Goal: Task Accomplishment & Management: Complete application form

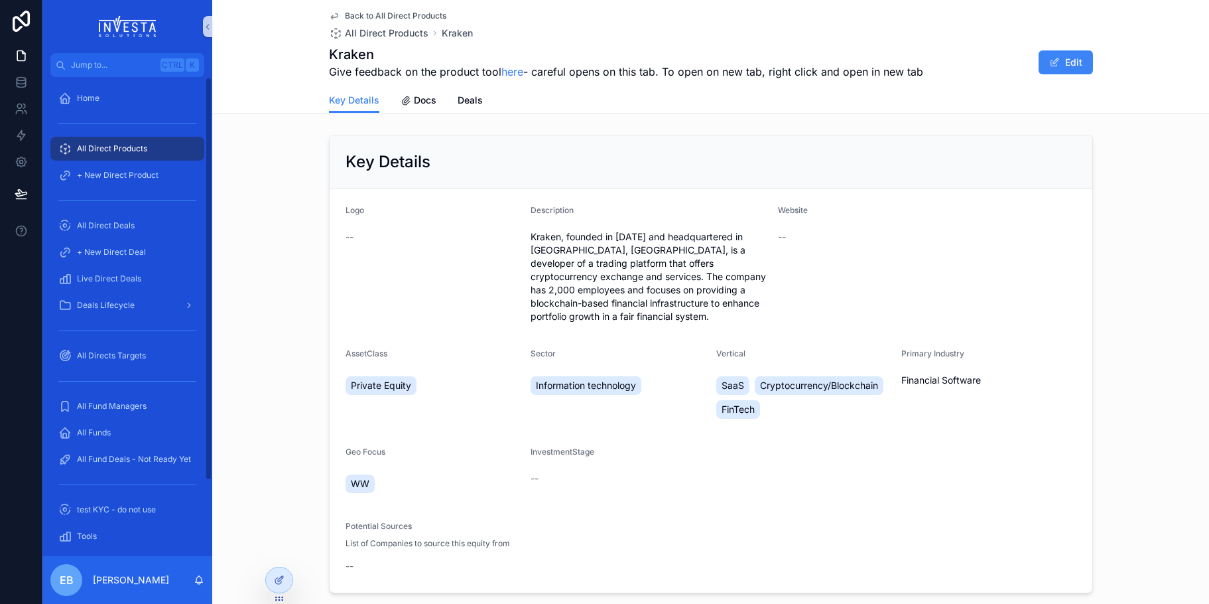
click at [125, 139] on div "All Direct Products" at bounding box center [127, 148] width 138 height 21
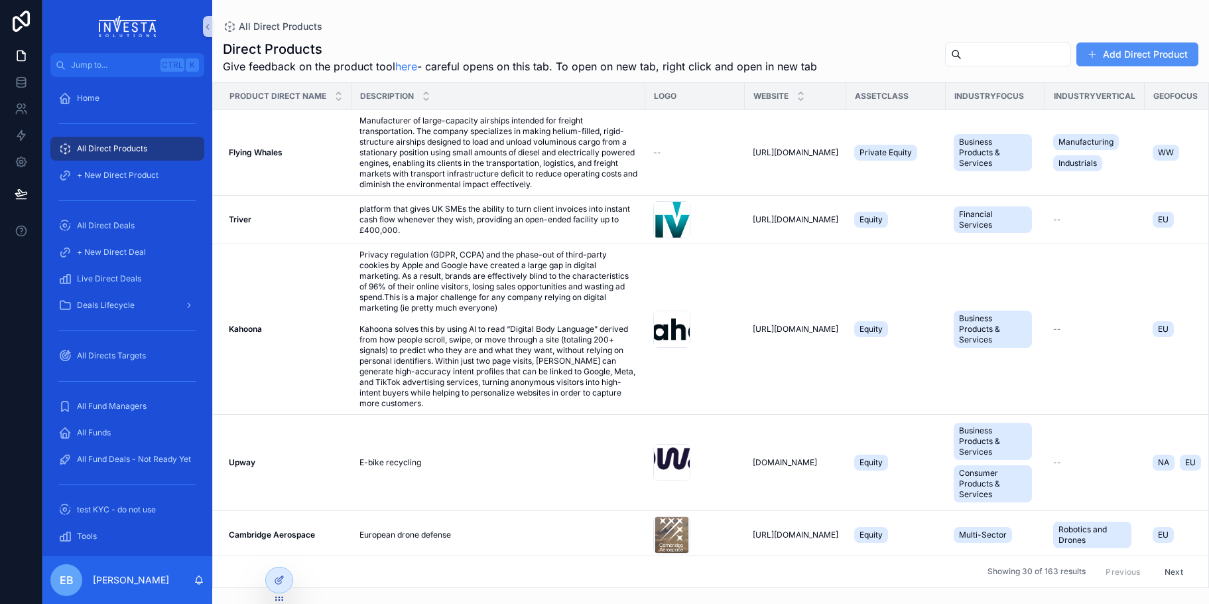
click at [1115, 64] on button "Add Direct Product" at bounding box center [1138, 54] width 122 height 24
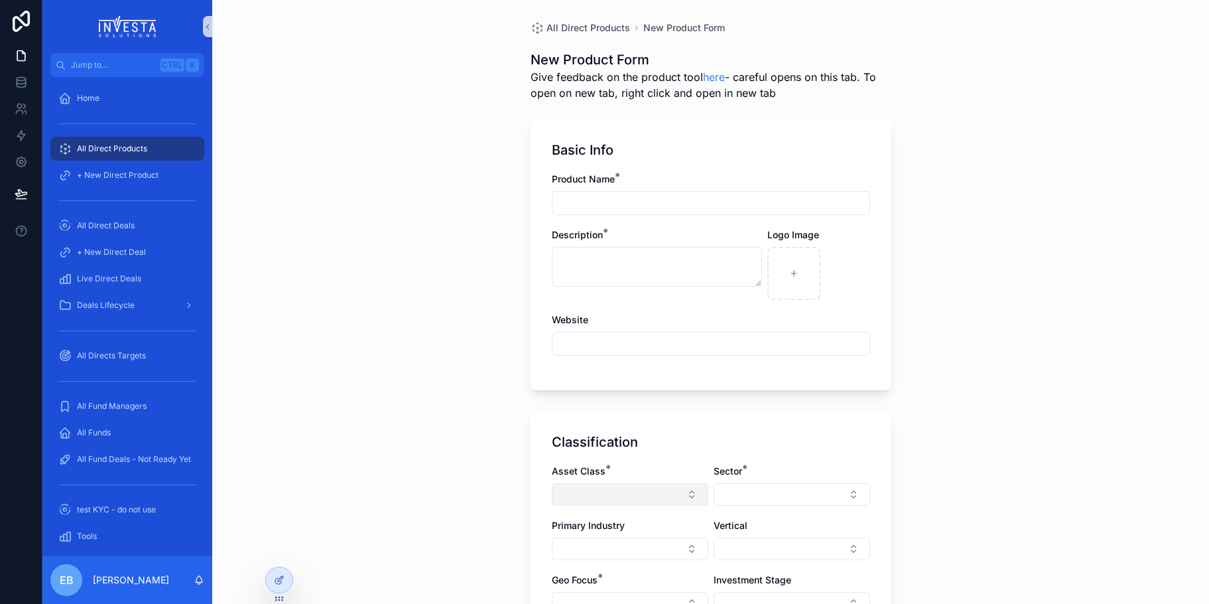
click at [691, 492] on button "Select Button" at bounding box center [630, 494] width 157 height 23
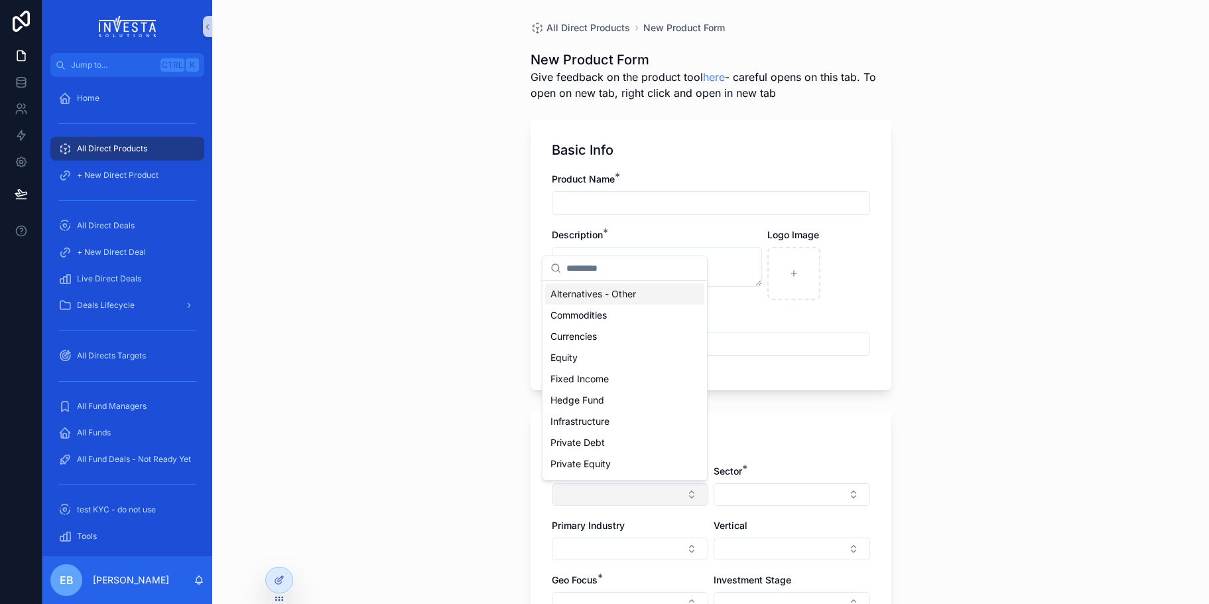
click at [691, 492] on button "Select Button" at bounding box center [630, 494] width 157 height 23
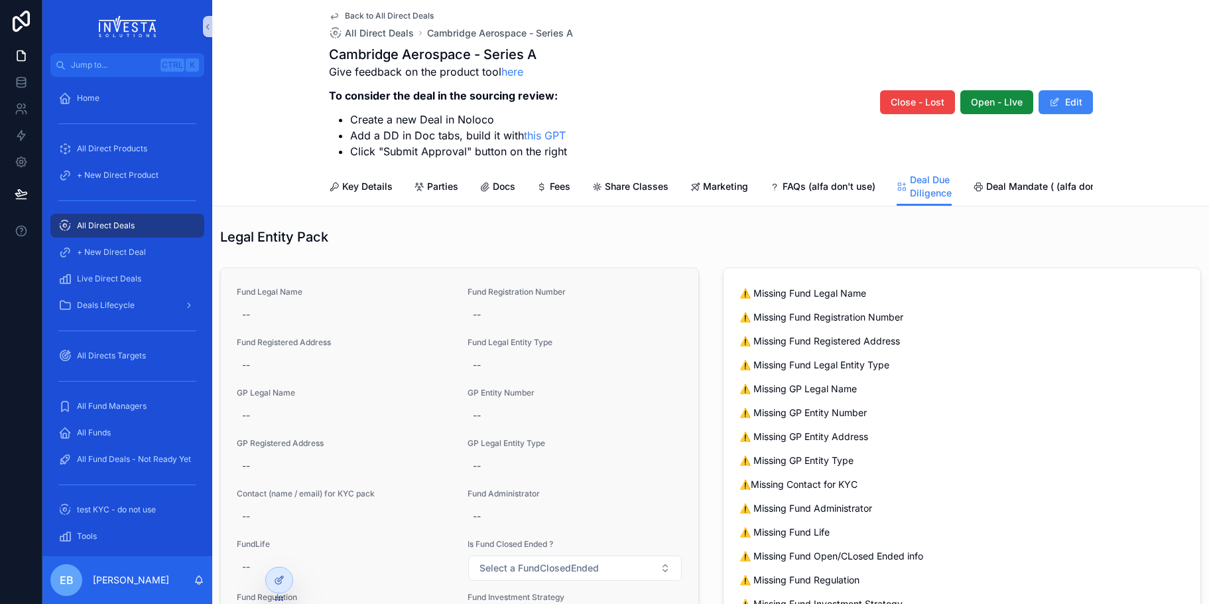
scroll to position [417, 0]
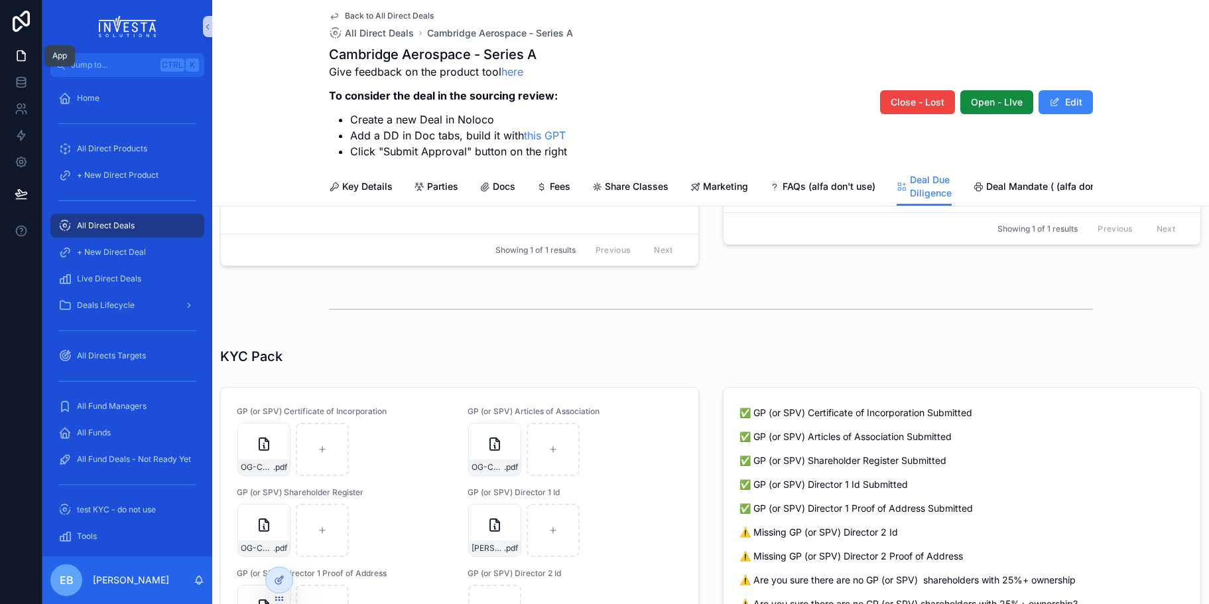
drag, startPoint x: 23, startPoint y: 50, endPoint x: 40, endPoint y: 6, distance: 47.7
click at [23, 50] on icon at bounding box center [21, 55] width 13 height 13
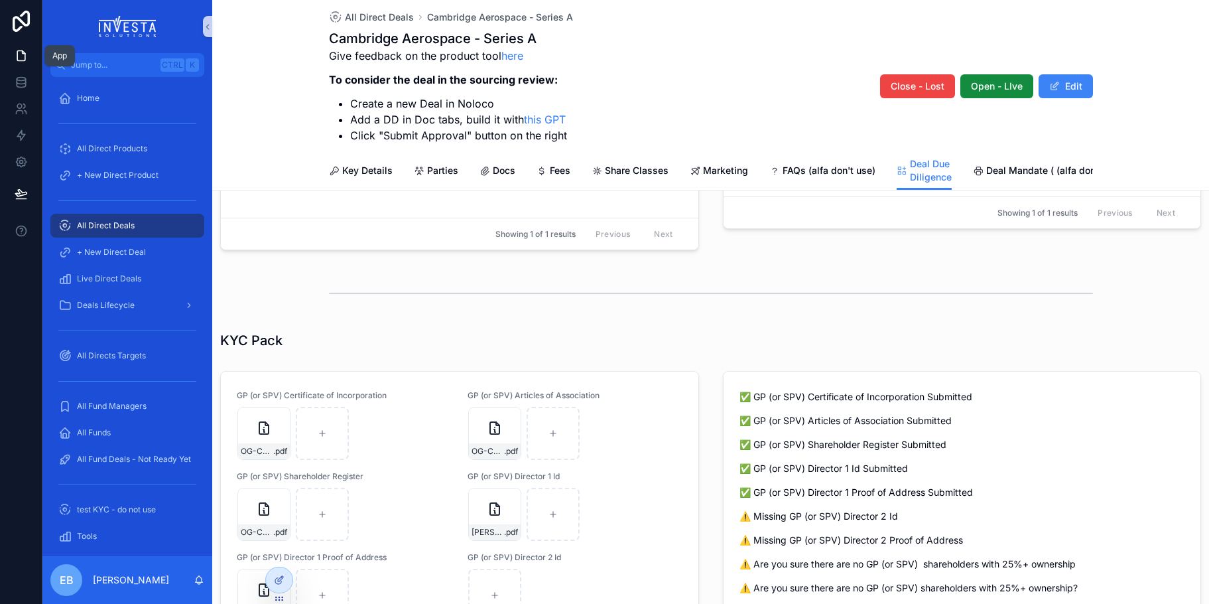
scroll to position [401, 0]
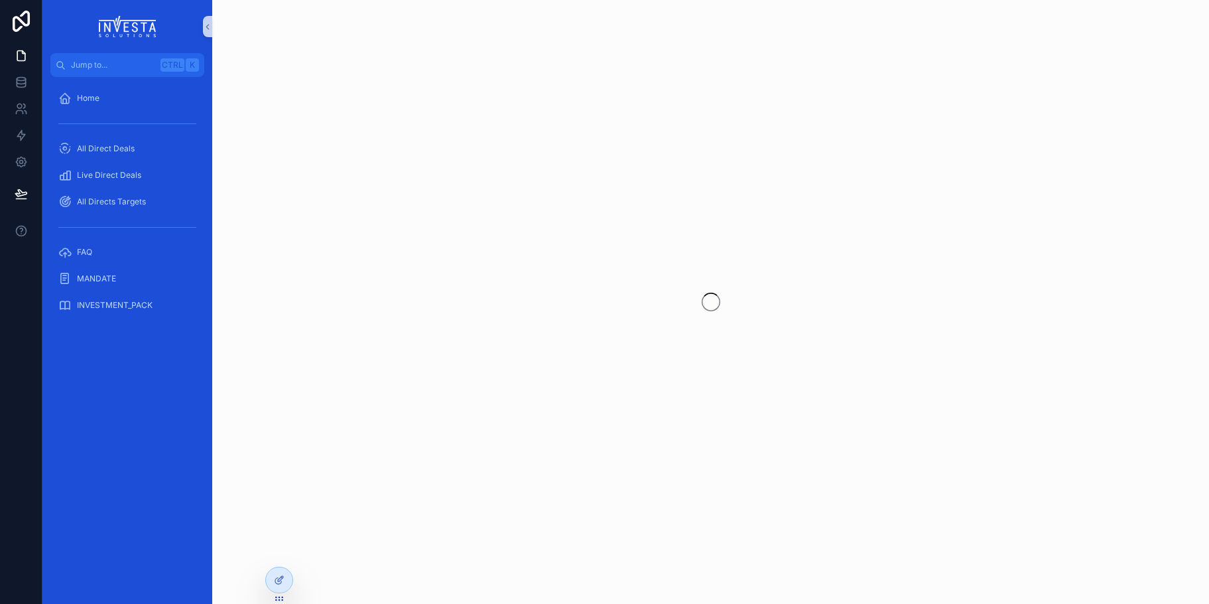
click at [98, 377] on div "Home All Direct Deals Live Direct Deals All Directs Targets FAQ MANDATE INVESTM…" at bounding box center [127, 340] width 170 height 527
click at [25, 19] on icon at bounding box center [21, 21] width 27 height 21
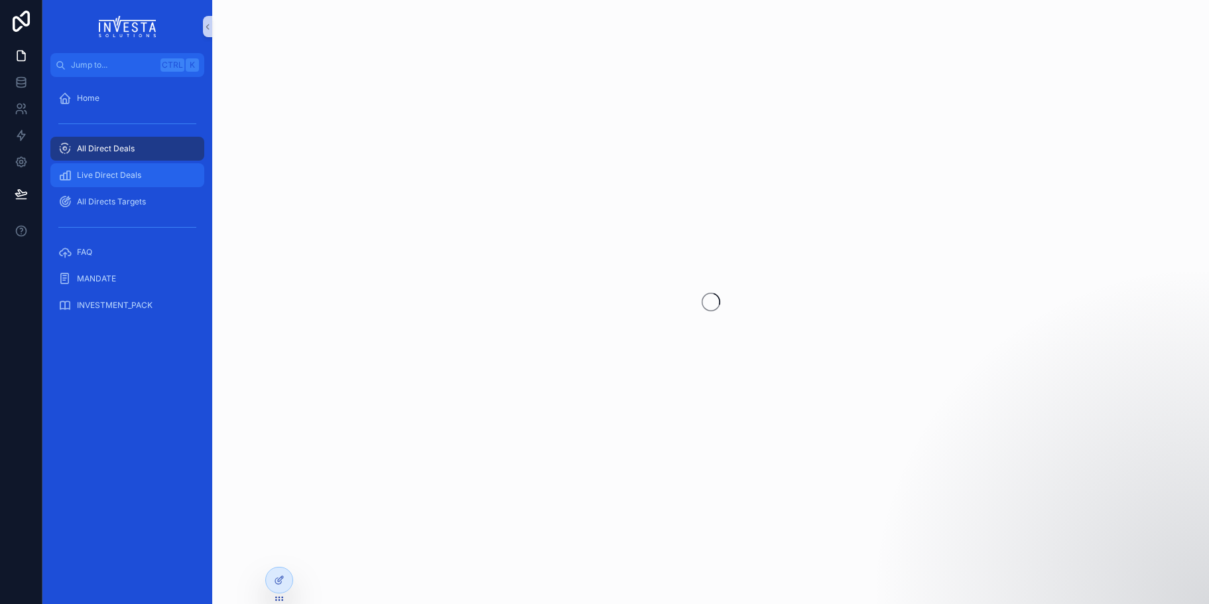
click at [109, 174] on span "Live Direct Deals" at bounding box center [109, 175] width 64 height 11
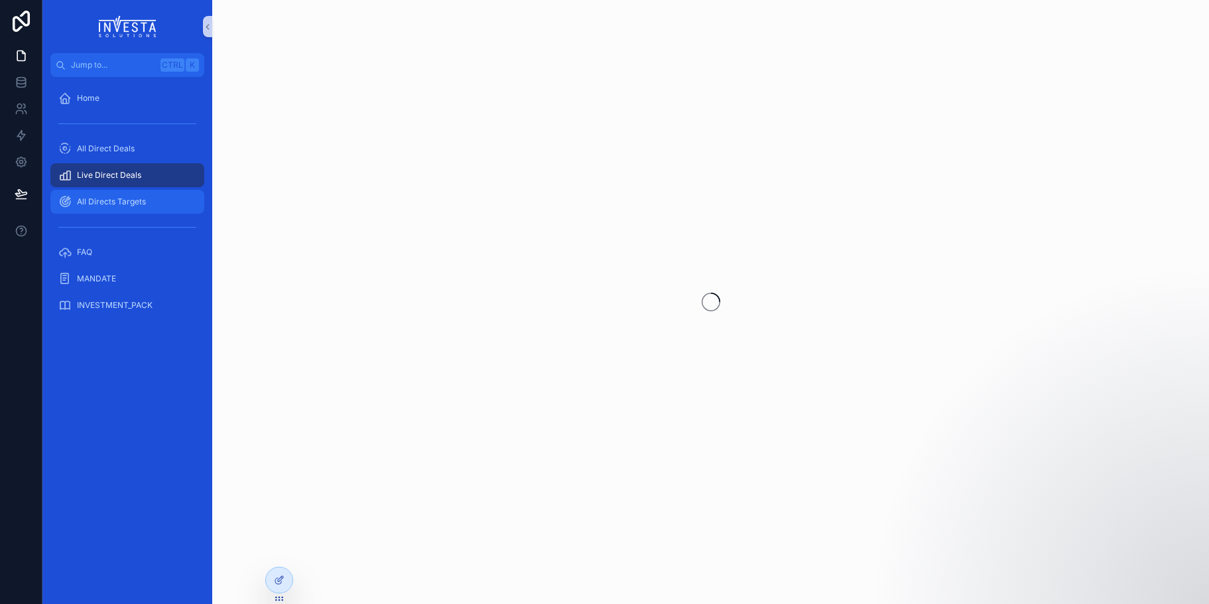
click at [107, 202] on span "All Directs Targets" at bounding box center [111, 201] width 69 height 11
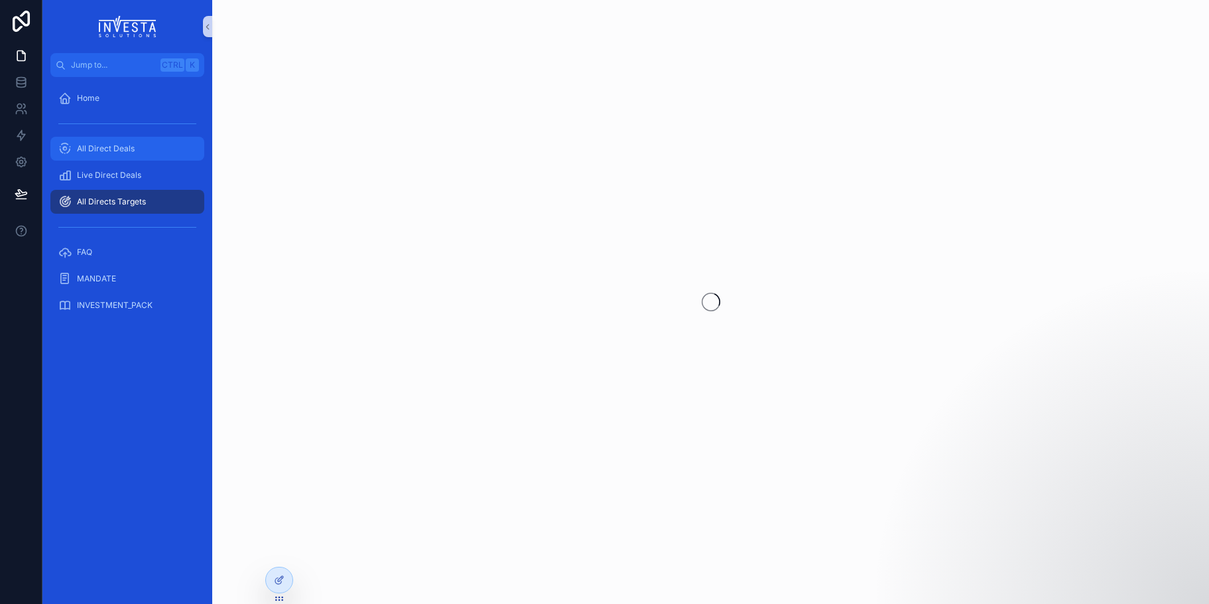
click at [112, 150] on span "All Direct Deals" at bounding box center [106, 148] width 58 height 11
